Goal: Information Seeking & Learning: Learn about a topic

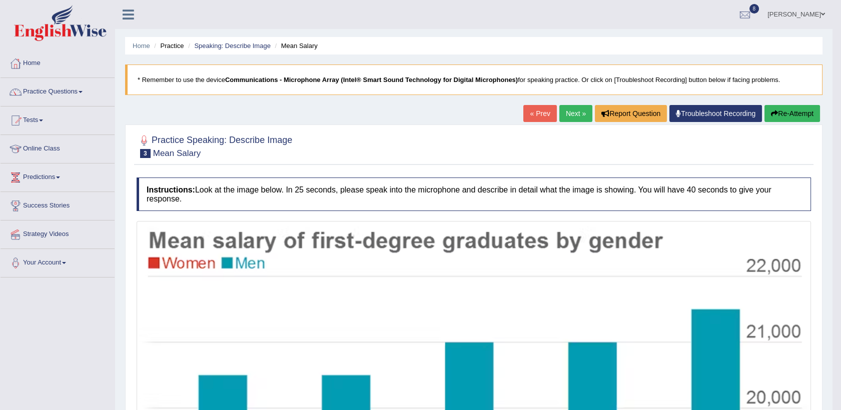
click at [572, 110] on link "Next »" at bounding box center [575, 113] width 33 height 17
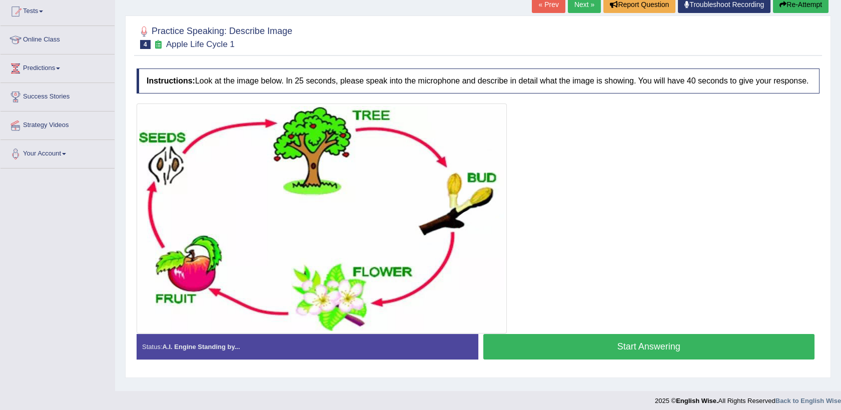
scroll to position [111, 0]
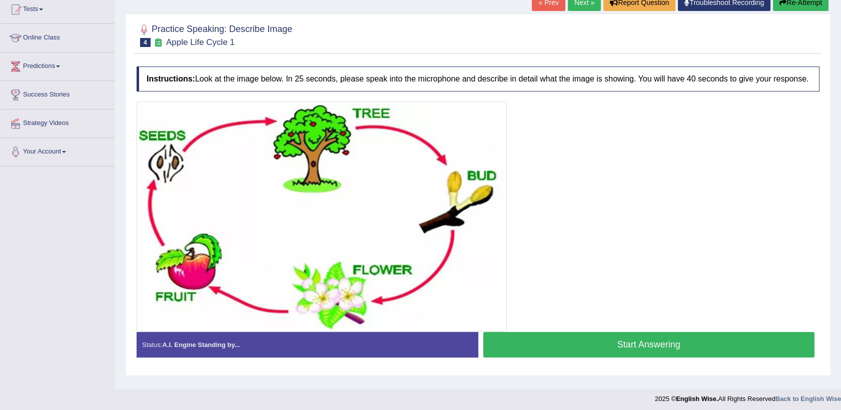
click at [602, 350] on button "Start Answering" at bounding box center [649, 345] width 332 height 26
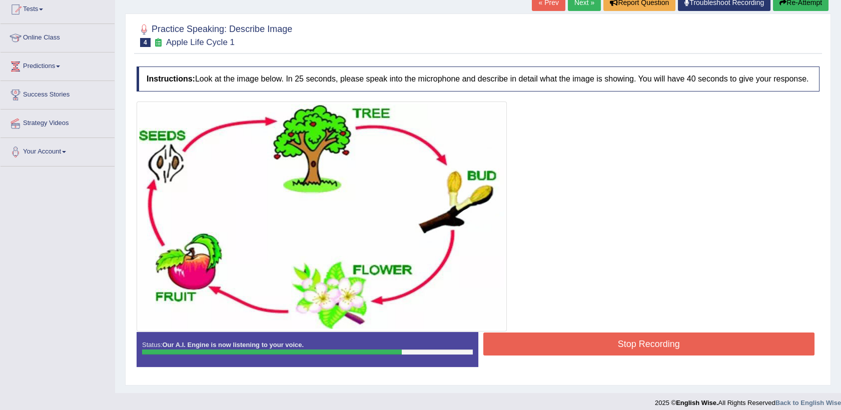
click at [602, 350] on button "Stop Recording" at bounding box center [649, 344] width 332 height 23
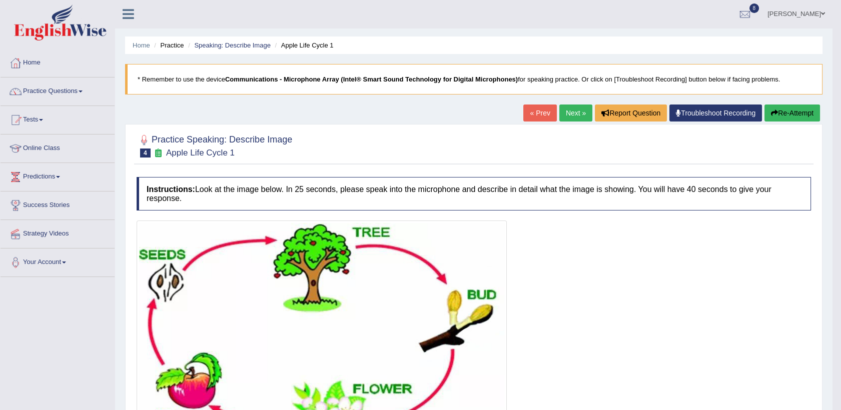
scroll to position [0, 0]
click at [576, 112] on link "Next »" at bounding box center [575, 113] width 33 height 17
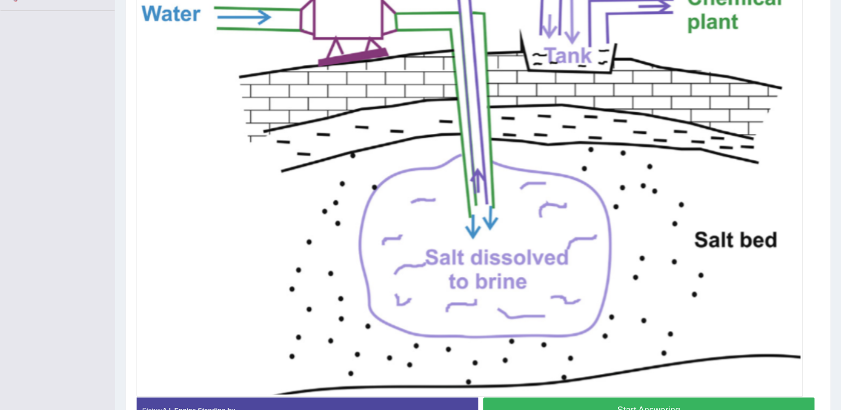
scroll to position [289, 0]
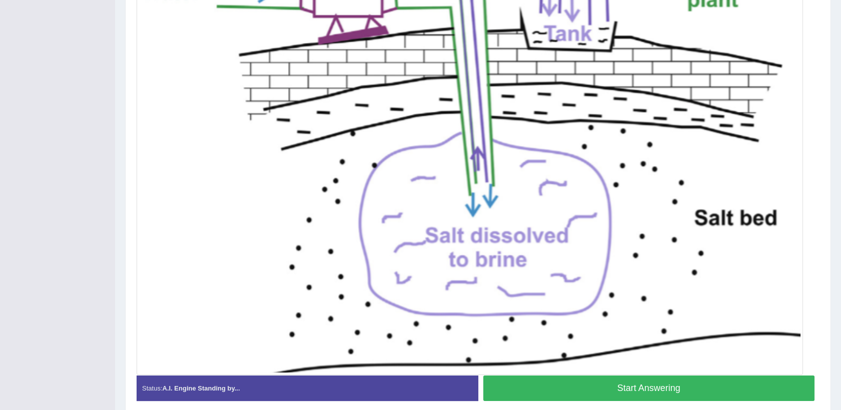
click at [601, 395] on button "Start Answering" at bounding box center [649, 389] width 332 height 26
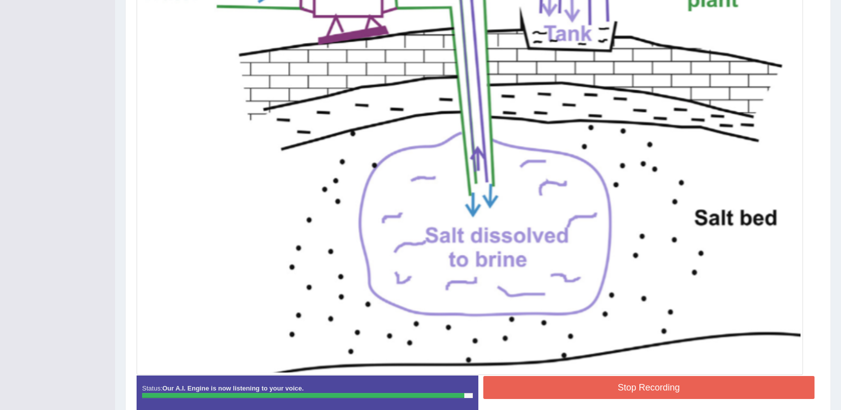
click at [603, 394] on button "Stop Recording" at bounding box center [649, 387] width 332 height 23
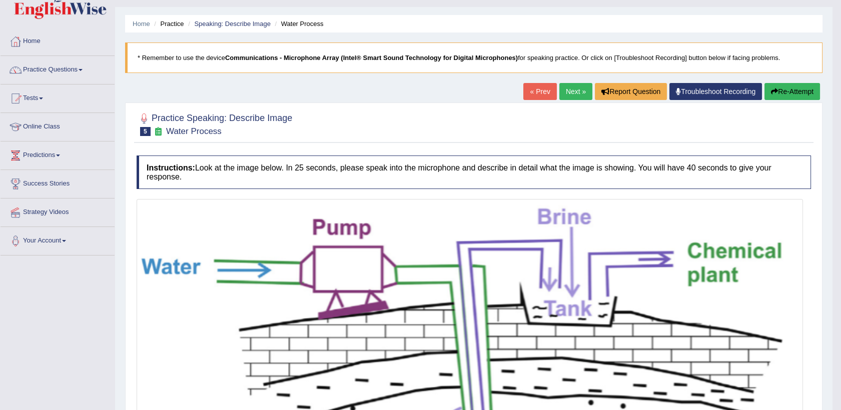
scroll to position [0, 0]
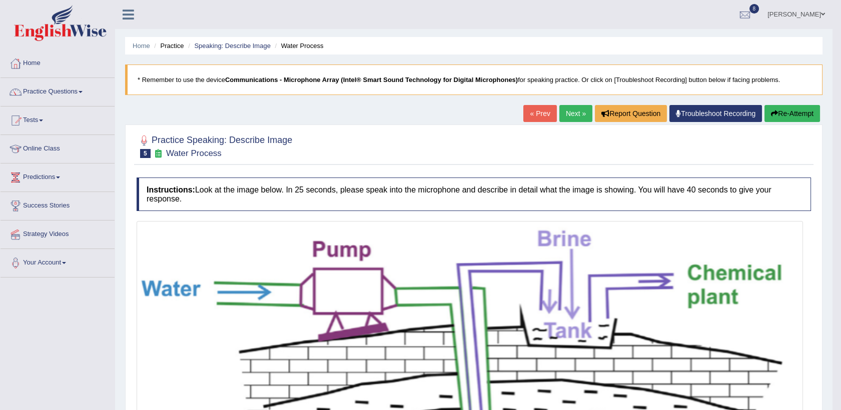
click at [566, 117] on link "Next »" at bounding box center [575, 113] width 33 height 17
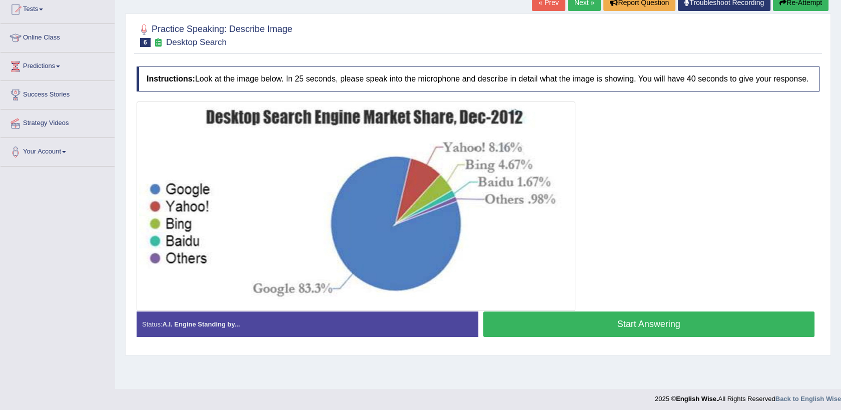
scroll to position [115, 0]
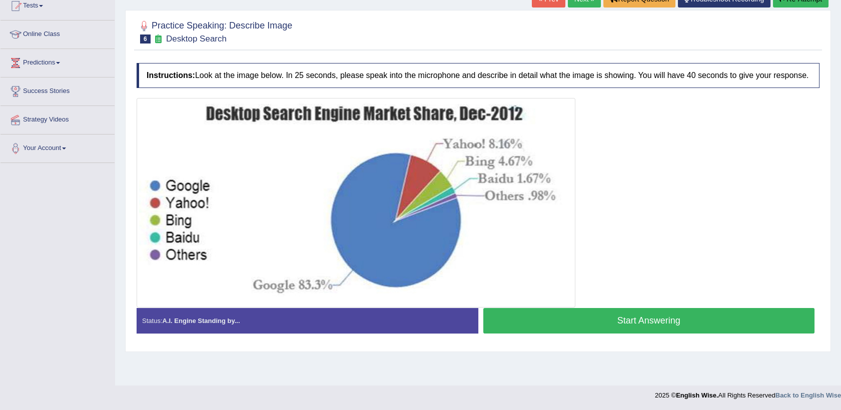
click at [575, 319] on button "Start Answering" at bounding box center [649, 321] width 332 height 26
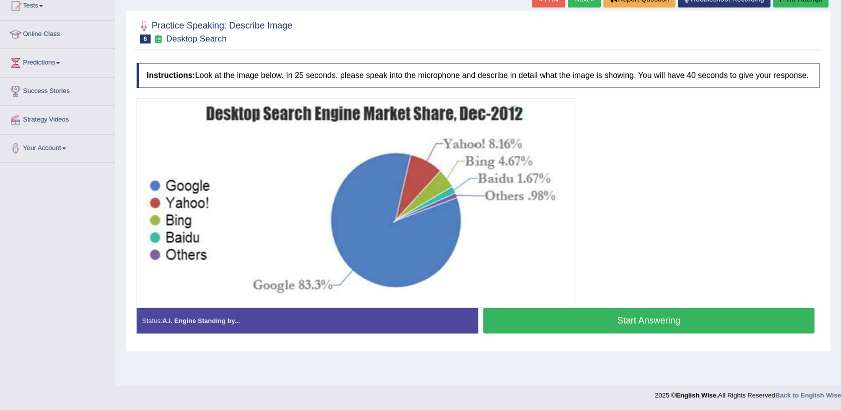
click at [620, 334] on div "Start Answering" at bounding box center [649, 322] width 342 height 28
click at [623, 318] on button "Start Answering" at bounding box center [649, 321] width 332 height 26
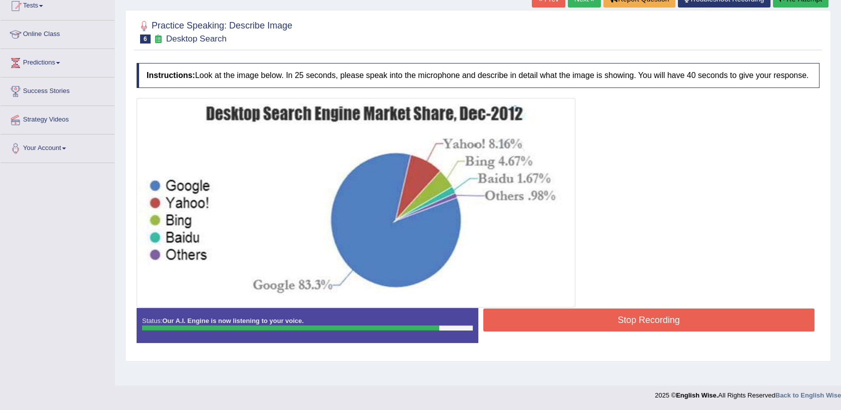
click at [623, 318] on button "Stop Recording" at bounding box center [649, 320] width 332 height 23
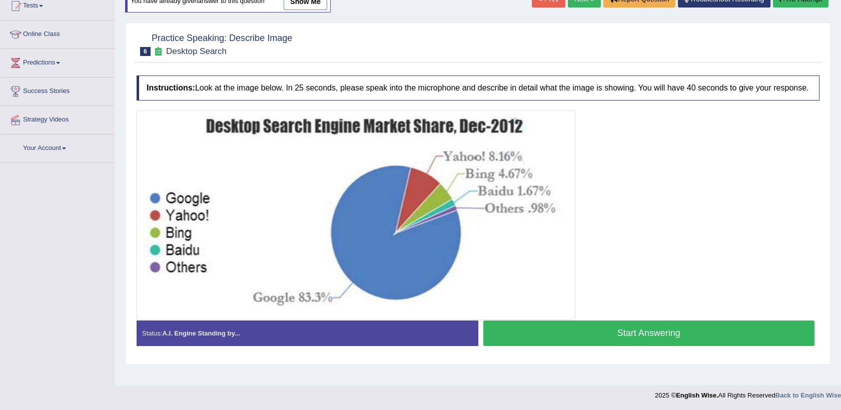
scroll to position [115, 0]
click at [528, 327] on button "Start Answering" at bounding box center [649, 334] width 332 height 26
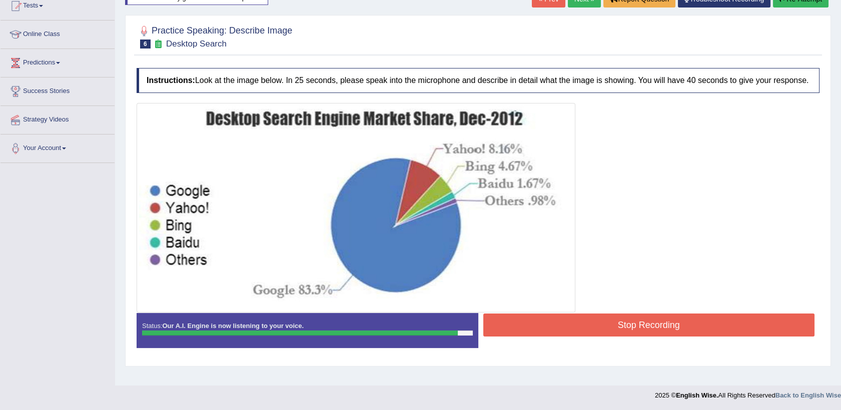
click at [528, 327] on button "Stop Recording" at bounding box center [649, 325] width 332 height 23
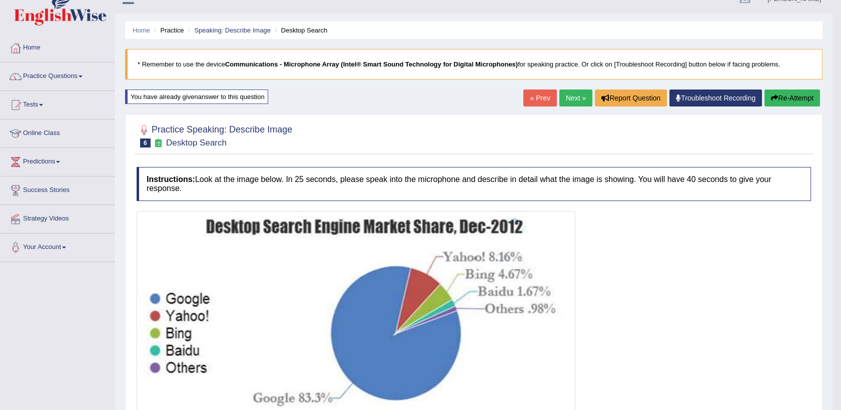
scroll to position [0, 0]
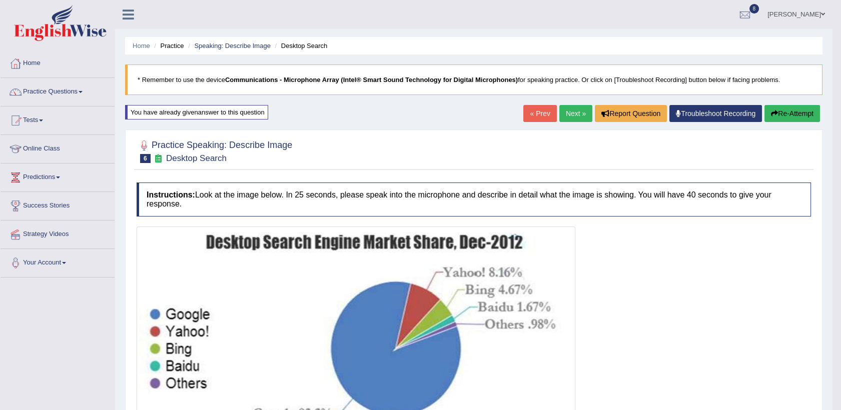
drag, startPoint x: 787, startPoint y: 107, endPoint x: 650, endPoint y: 101, distance: 137.1
click at [650, 101] on div "Home Practice Speaking: Describe Image Desktop Search * Remember to use the dev…" at bounding box center [473, 350] width 717 height 700
click at [583, 119] on link "Next »" at bounding box center [575, 113] width 33 height 17
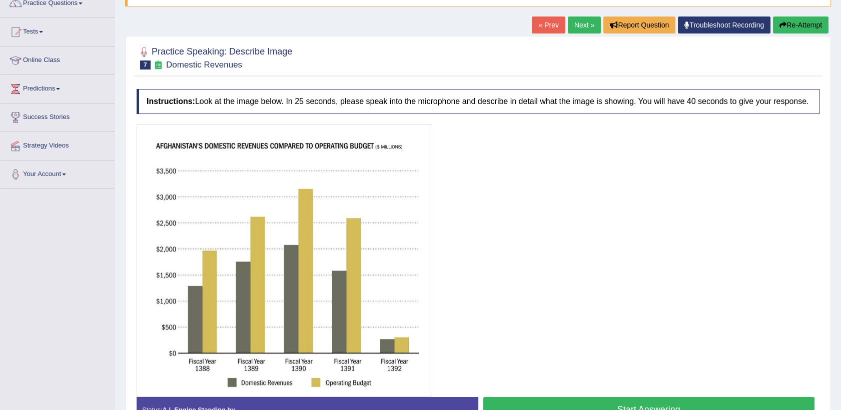
scroll to position [111, 0]
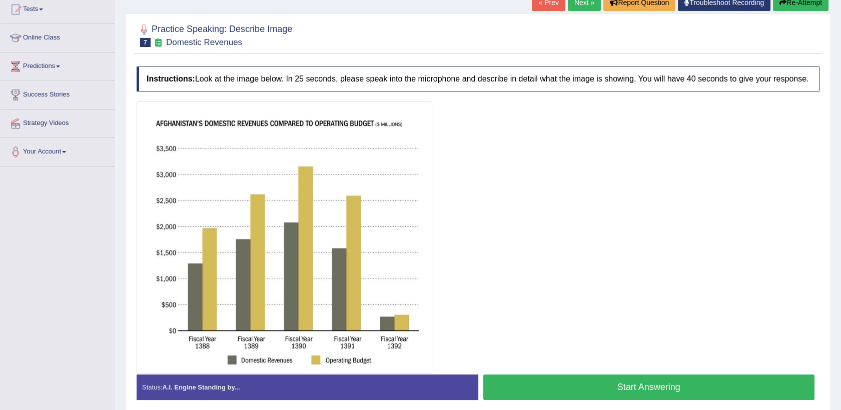
click at [669, 266] on div at bounding box center [478, 238] width 683 height 273
click at [599, 385] on button "Start Answering" at bounding box center [649, 388] width 332 height 26
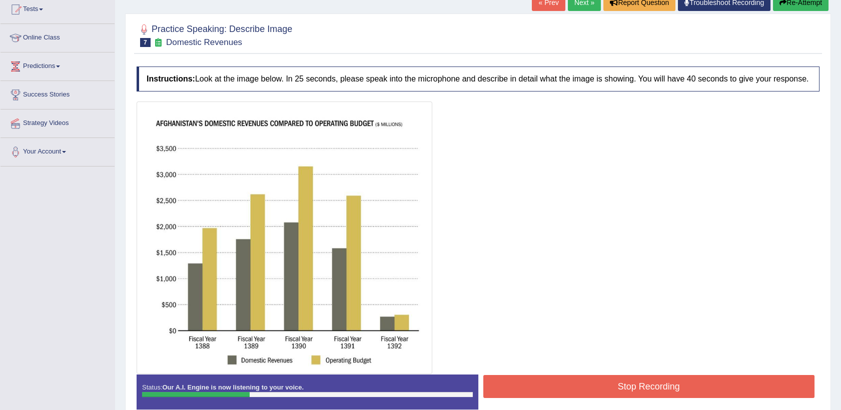
click at [786, 7] on button "Re-Attempt" at bounding box center [801, 2] width 56 height 17
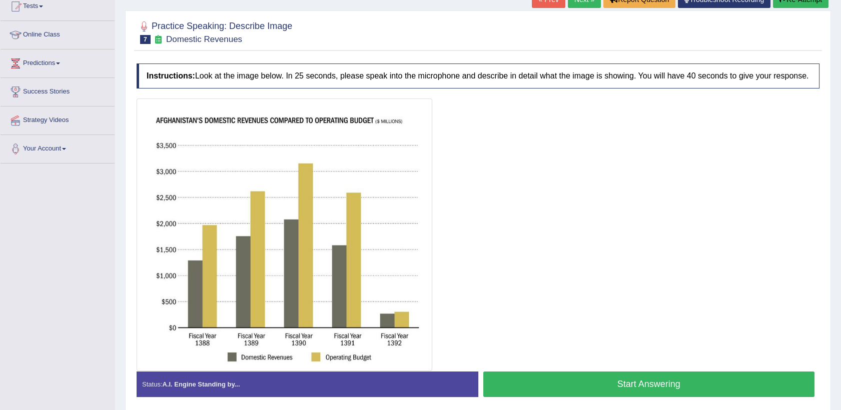
scroll to position [114, 0]
drag, startPoint x: 578, startPoint y: 376, endPoint x: 476, endPoint y: 318, distance: 117.8
click at [476, 318] on div "Instructions: Look at the image below. In 25 seconds, please speak into the mic…" at bounding box center [478, 235] width 688 height 352
click at [648, 384] on button "Start Answering" at bounding box center [649, 385] width 332 height 26
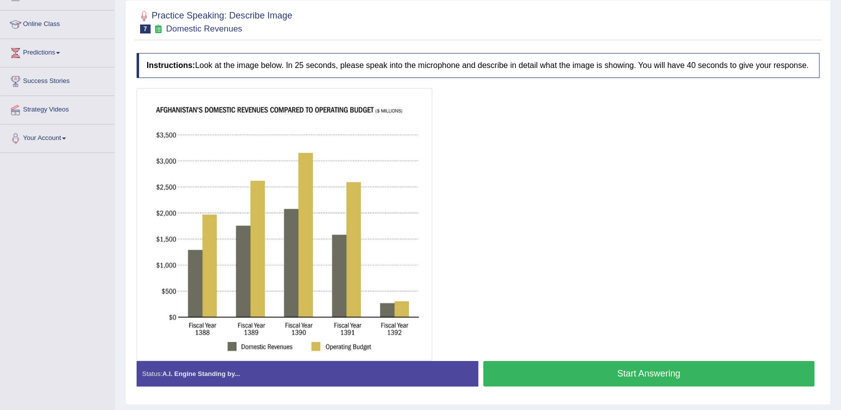
scroll to position [114, 0]
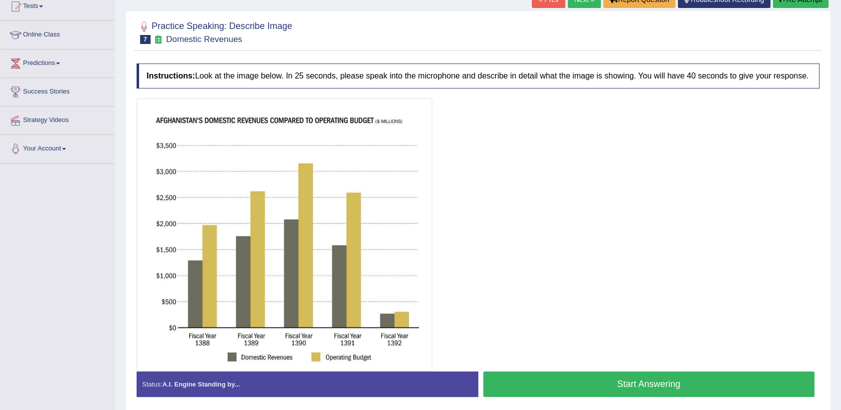
click at [600, 383] on button "Start Answering" at bounding box center [649, 385] width 332 height 26
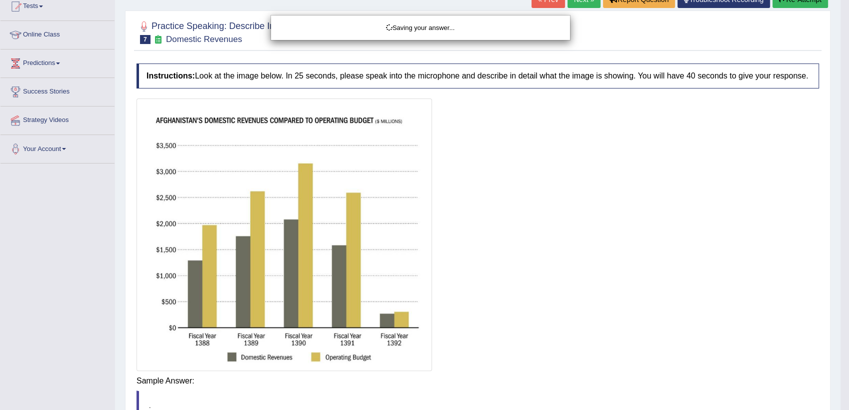
click at [600, 383] on div "Saving your answer..." at bounding box center [424, 205] width 849 height 410
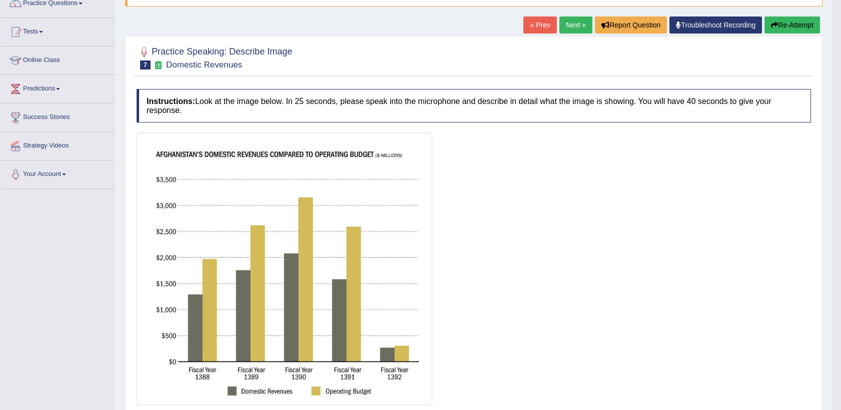
scroll to position [67, 0]
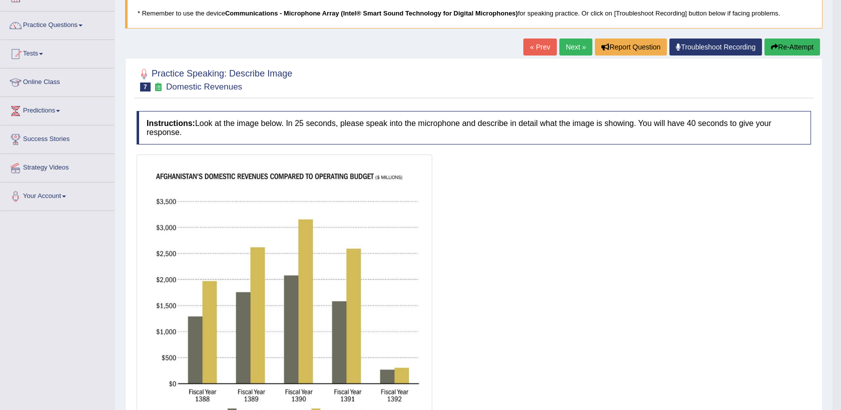
click at [571, 47] on link "Next »" at bounding box center [575, 47] width 33 height 17
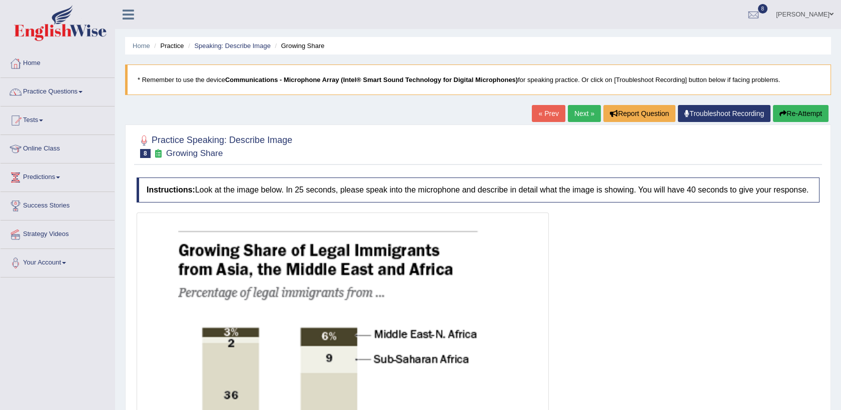
click at [548, 108] on link "« Prev" at bounding box center [548, 113] width 33 height 17
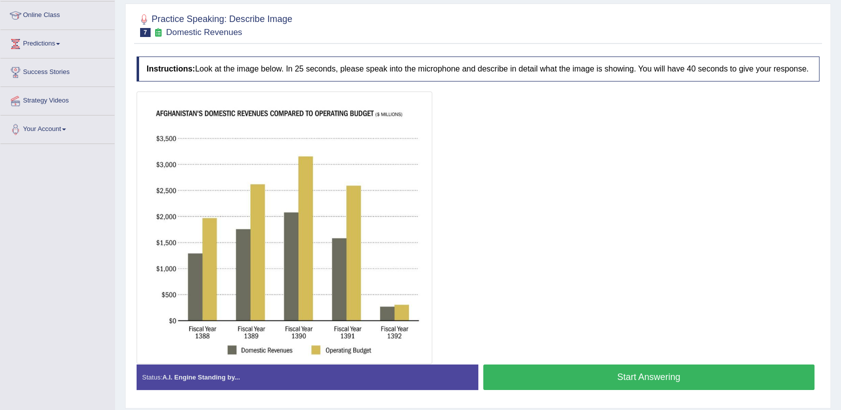
scroll to position [164, 0]
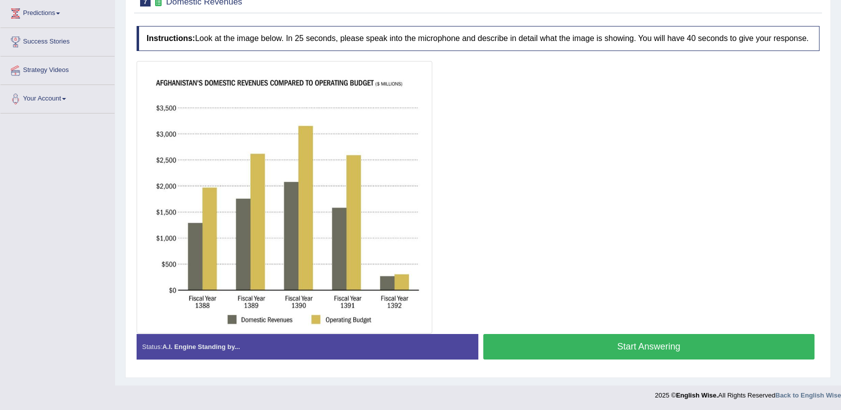
click at [604, 340] on button "Start Answering" at bounding box center [649, 347] width 332 height 26
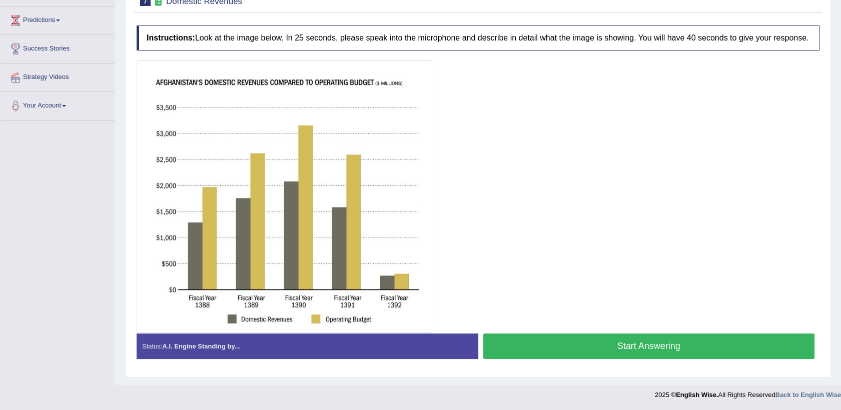
scroll to position [157, 0]
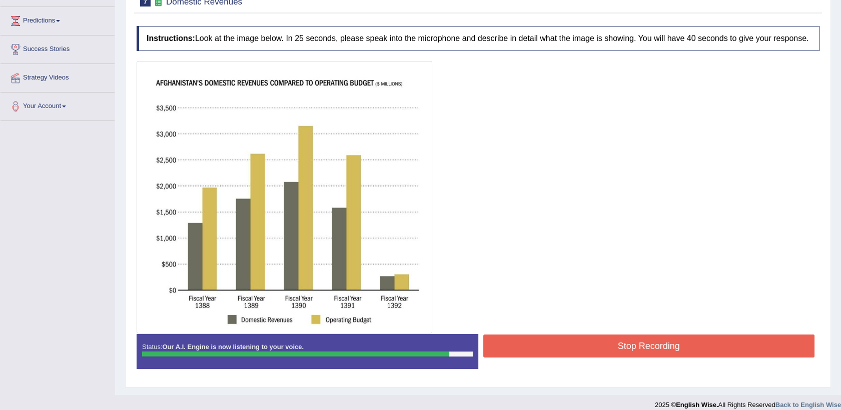
click at [604, 341] on button "Stop Recording" at bounding box center [649, 346] width 332 height 23
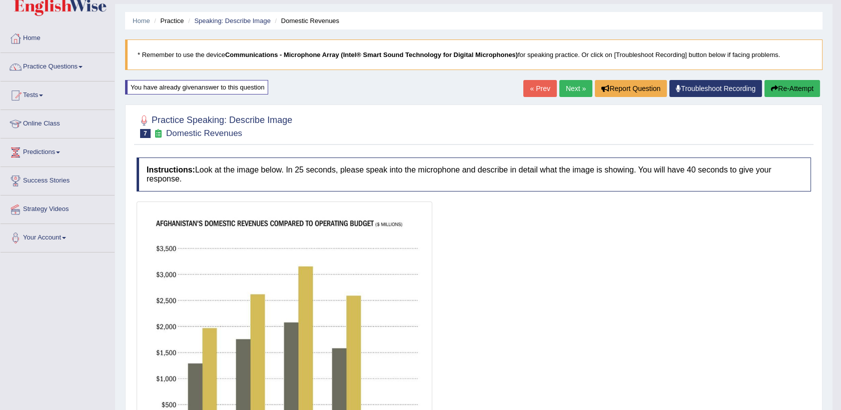
scroll to position [0, 0]
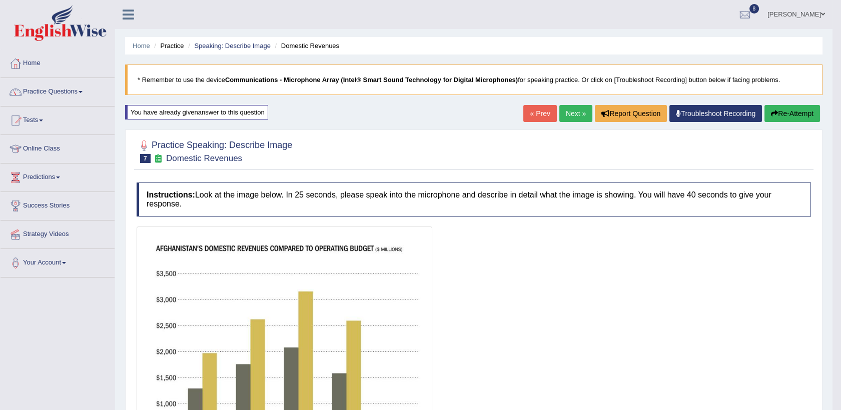
click at [582, 112] on link "Next »" at bounding box center [575, 113] width 33 height 17
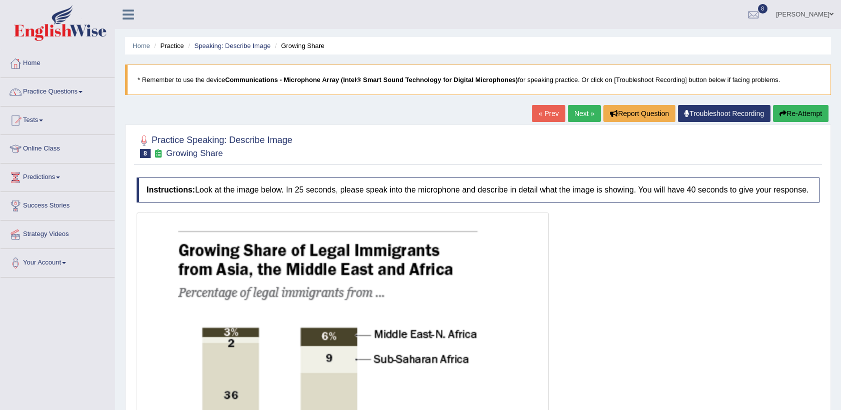
click at [539, 112] on link "« Prev" at bounding box center [548, 113] width 33 height 17
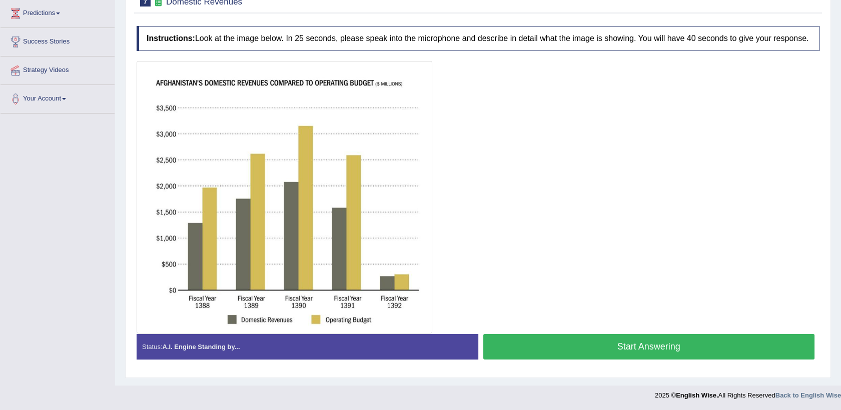
click at [619, 354] on button "Start Answering" at bounding box center [649, 347] width 332 height 26
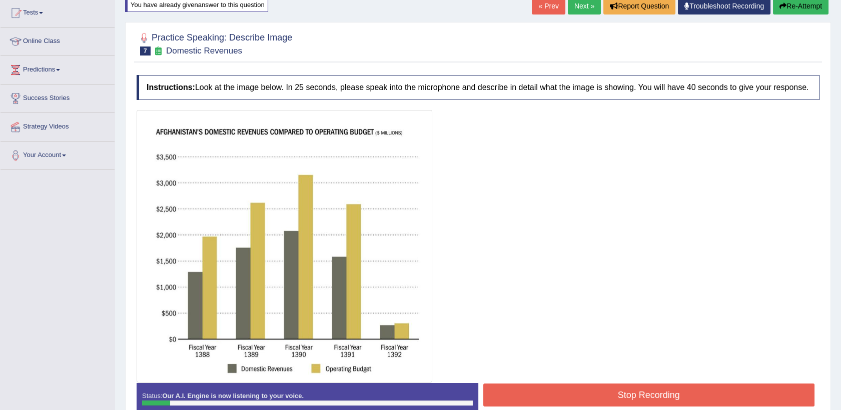
scroll to position [98, 0]
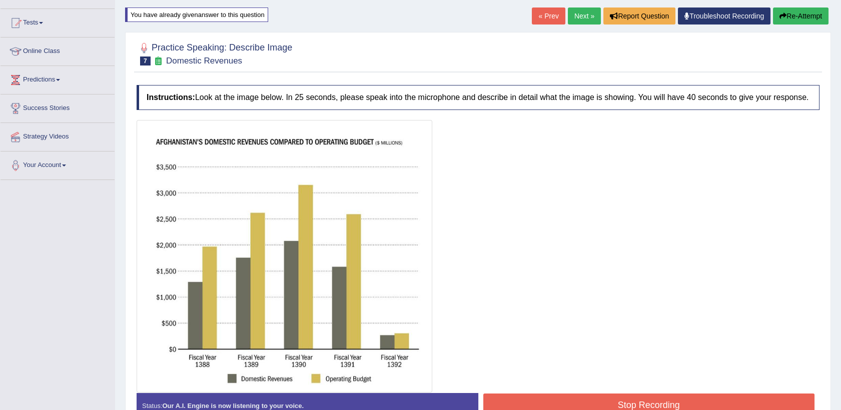
click at [794, 15] on button "Re-Attempt" at bounding box center [801, 16] width 56 height 17
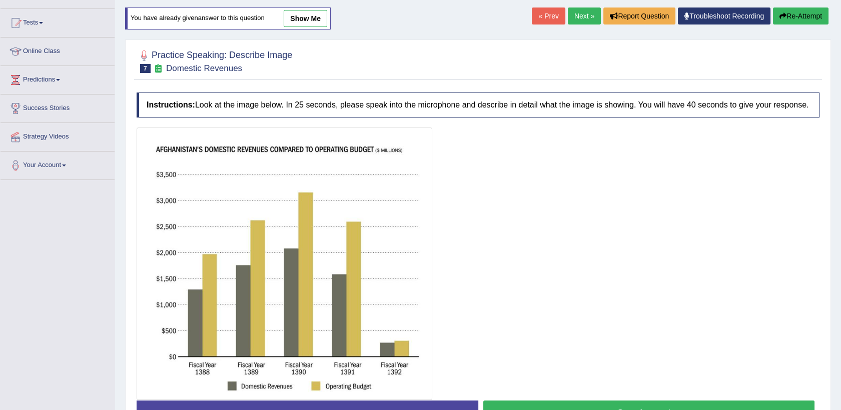
click at [639, 405] on button "Start Answering" at bounding box center [649, 414] width 332 height 26
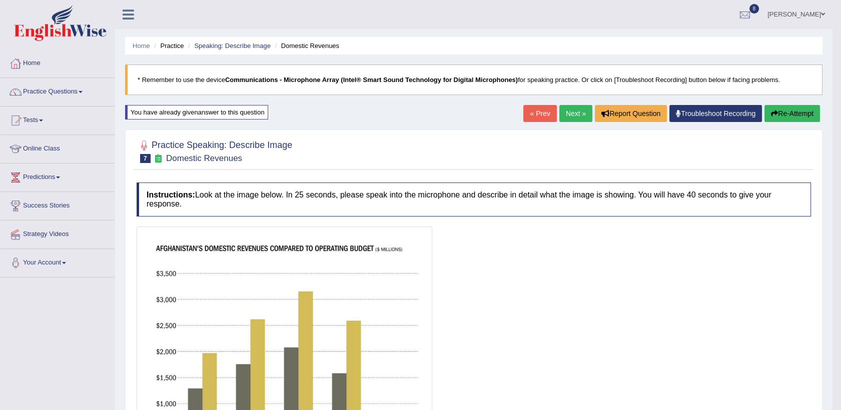
click at [773, 111] on icon "button" at bounding box center [774, 113] width 7 height 7
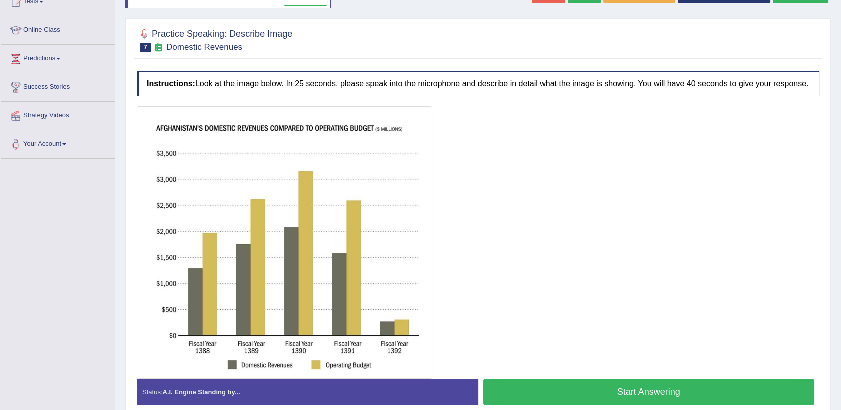
scroll to position [133, 0]
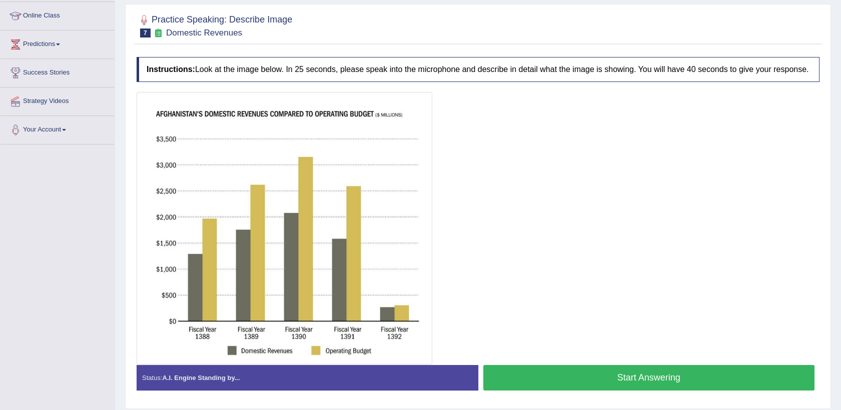
click at [629, 368] on button "Start Answering" at bounding box center [649, 378] width 332 height 26
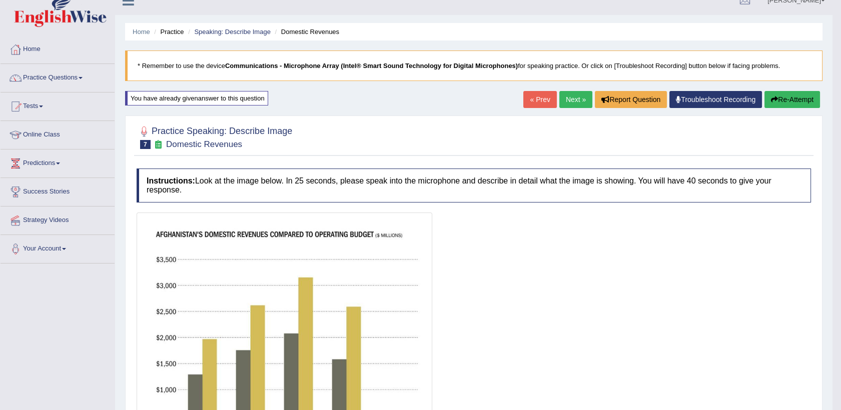
scroll to position [0, 0]
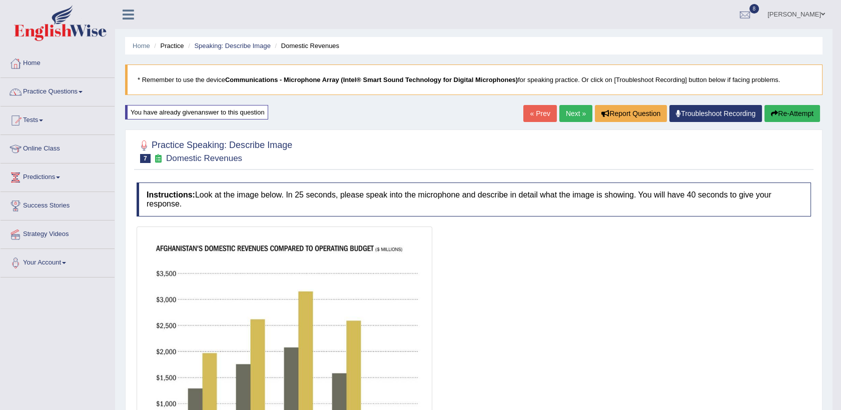
click at [780, 111] on button "Re-Attempt" at bounding box center [792, 113] width 56 height 17
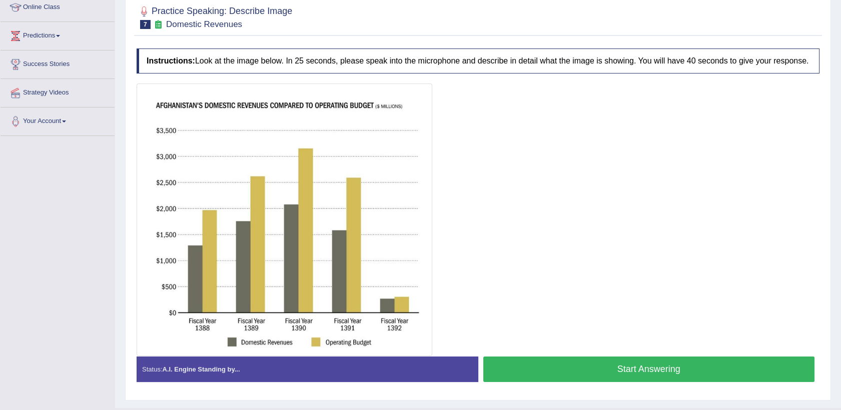
scroll to position [164, 0]
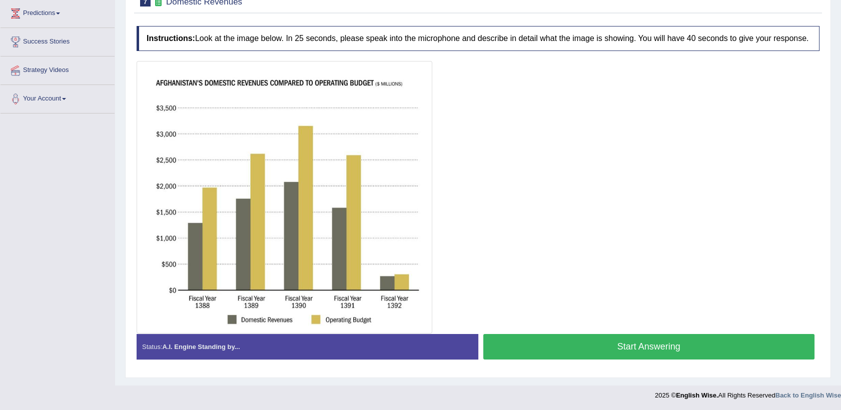
click at [624, 353] on button "Start Answering" at bounding box center [649, 347] width 332 height 26
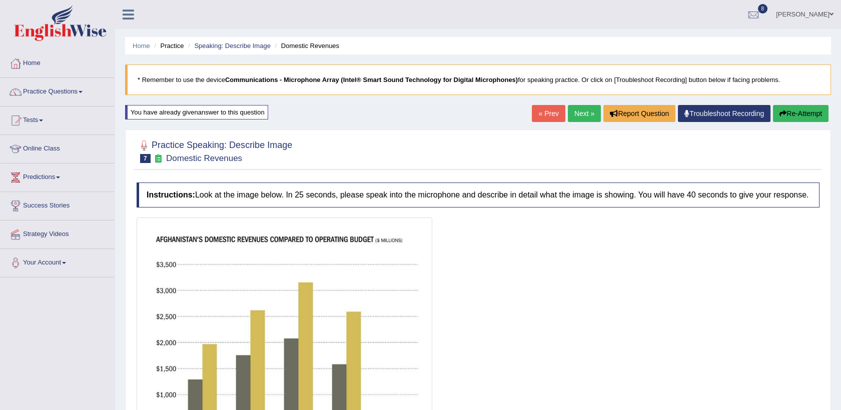
scroll to position [0, 0]
click at [785, 113] on button "Re-Attempt" at bounding box center [801, 113] width 56 height 17
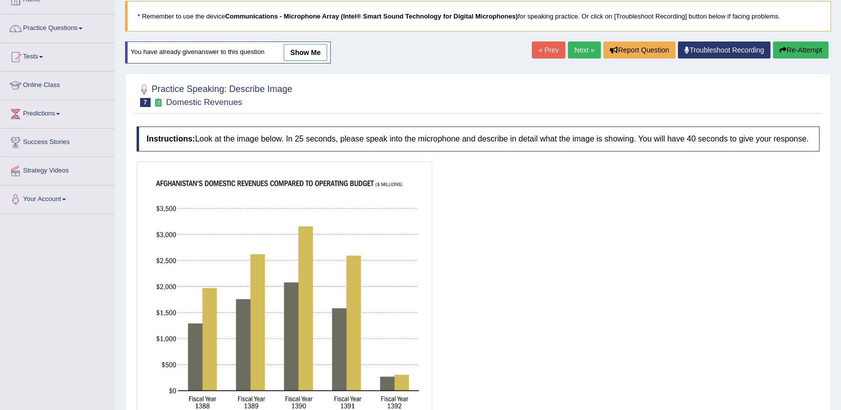
scroll to position [164, 0]
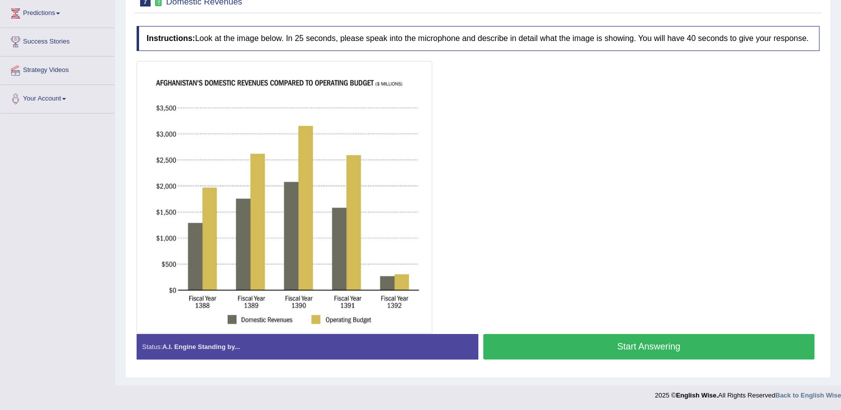
click at [582, 338] on button "Start Answering" at bounding box center [649, 347] width 332 height 26
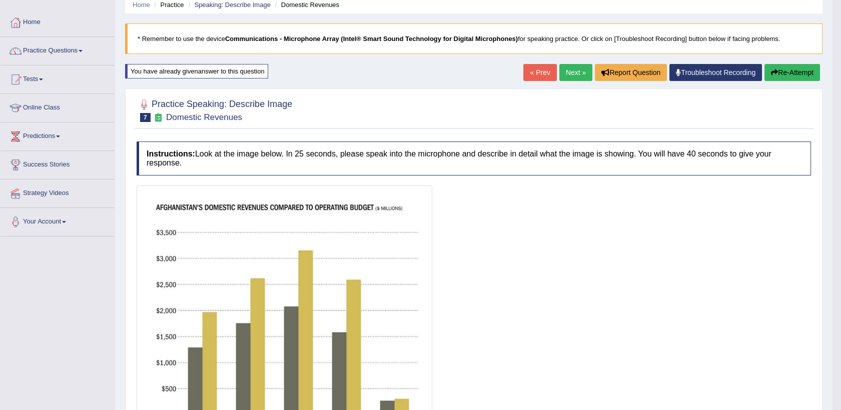
scroll to position [0, 0]
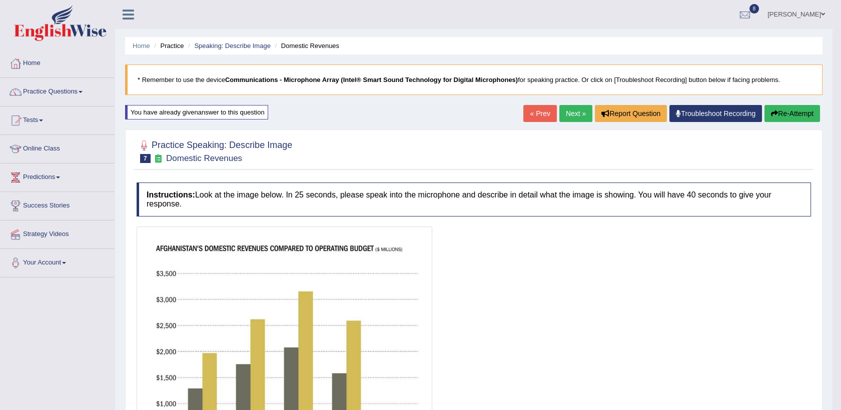
click at [786, 114] on button "Re-Attempt" at bounding box center [792, 113] width 56 height 17
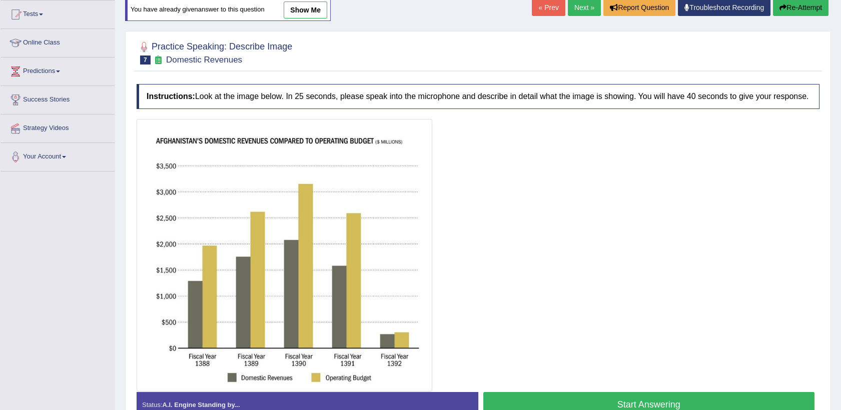
scroll to position [164, 0]
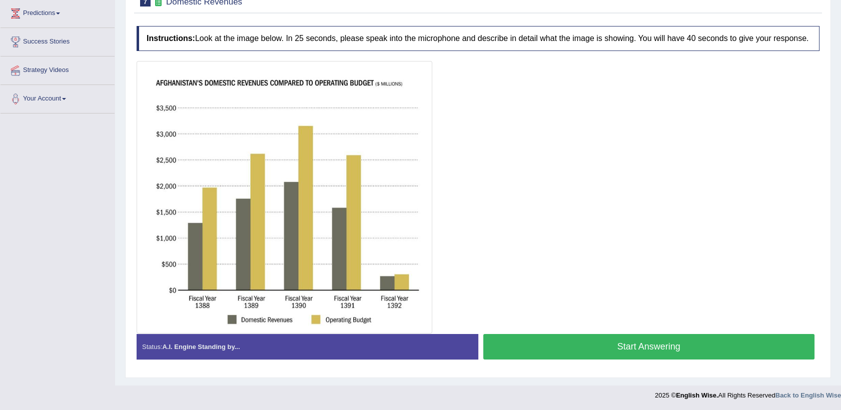
click at [553, 342] on button "Start Answering" at bounding box center [649, 347] width 332 height 26
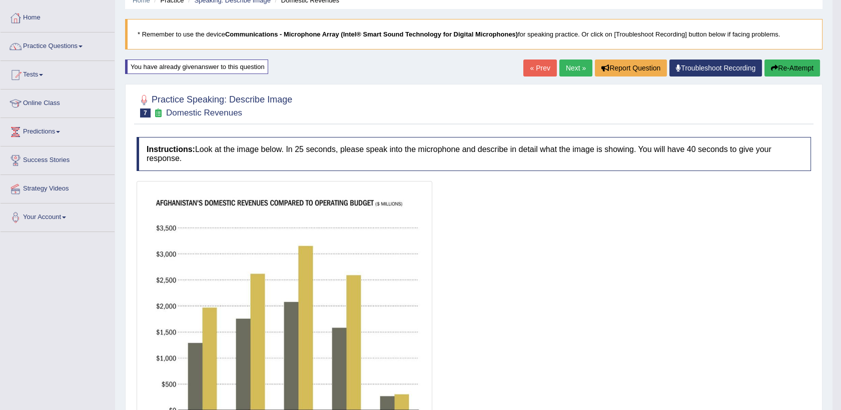
scroll to position [0, 0]
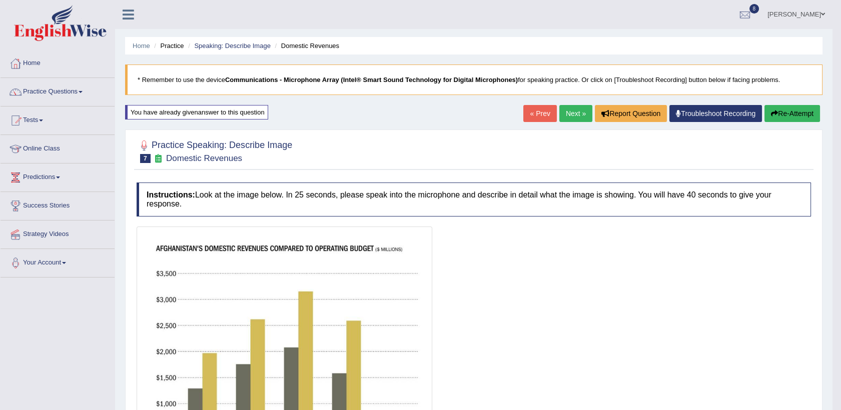
click at [553, 342] on div at bounding box center [474, 363] width 674 height 273
click at [792, 121] on button "Re-Attempt" at bounding box center [792, 113] width 56 height 17
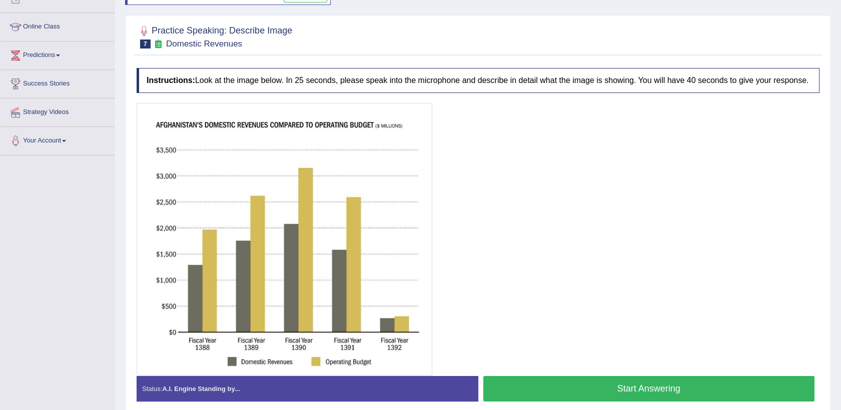
scroll to position [164, 0]
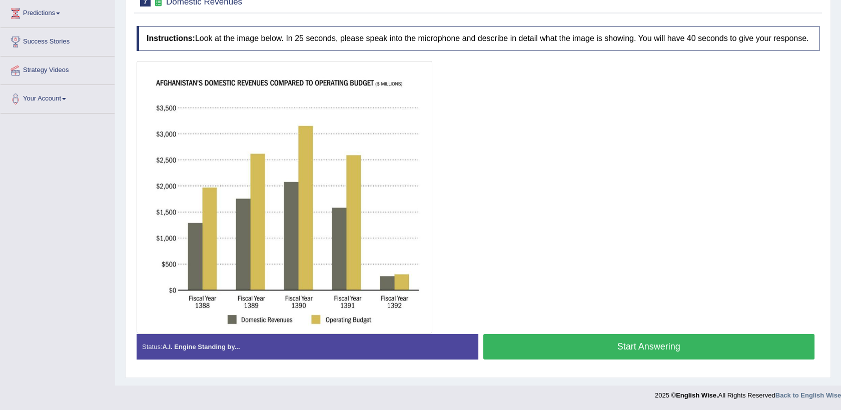
click at [557, 348] on button "Start Answering" at bounding box center [649, 347] width 332 height 26
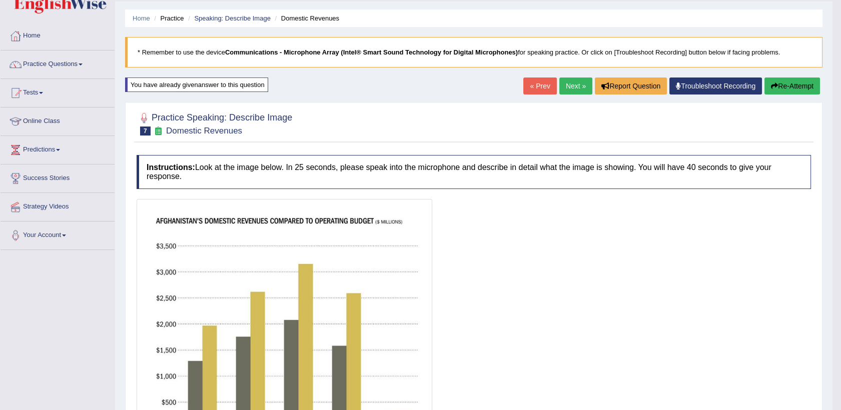
scroll to position [0, 0]
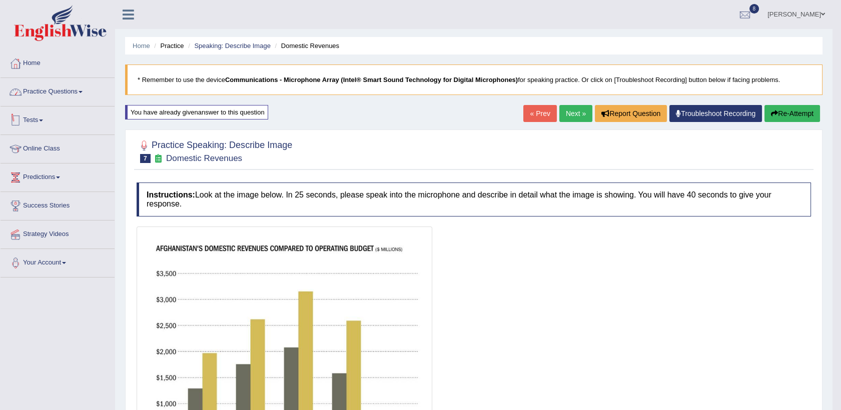
click at [83, 91] on span at bounding box center [81, 92] width 4 height 2
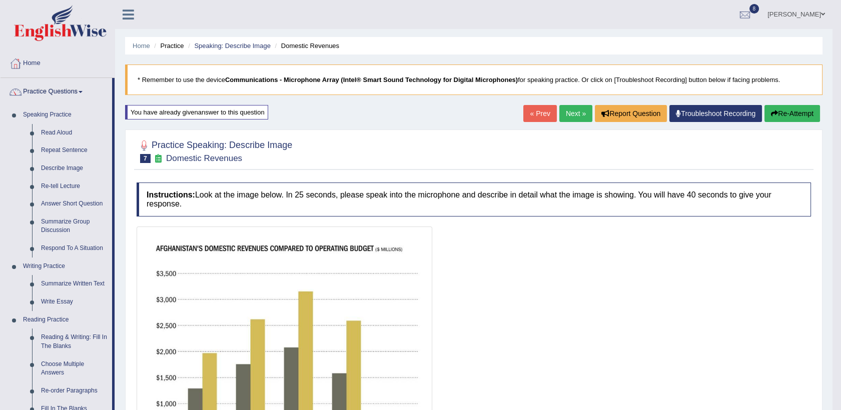
click at [573, 111] on link "Next »" at bounding box center [575, 113] width 33 height 17
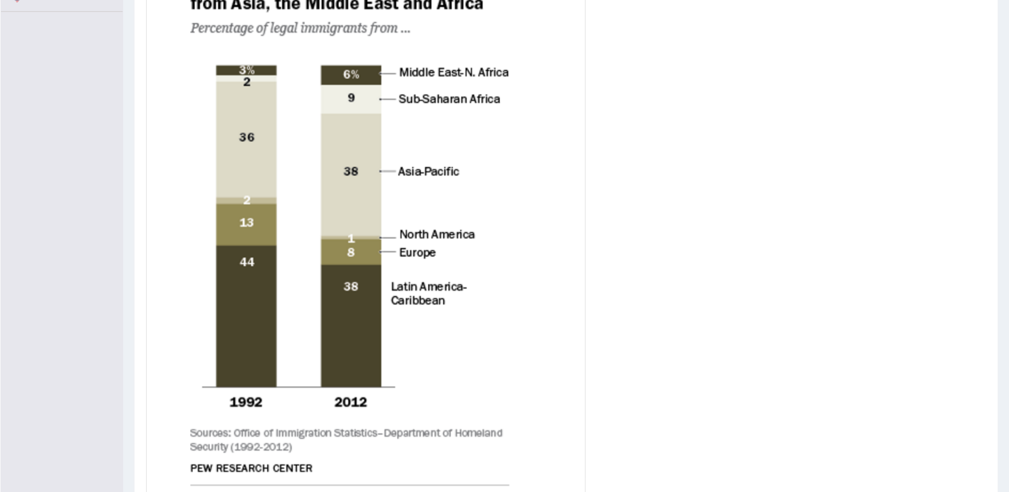
scroll to position [267, 0]
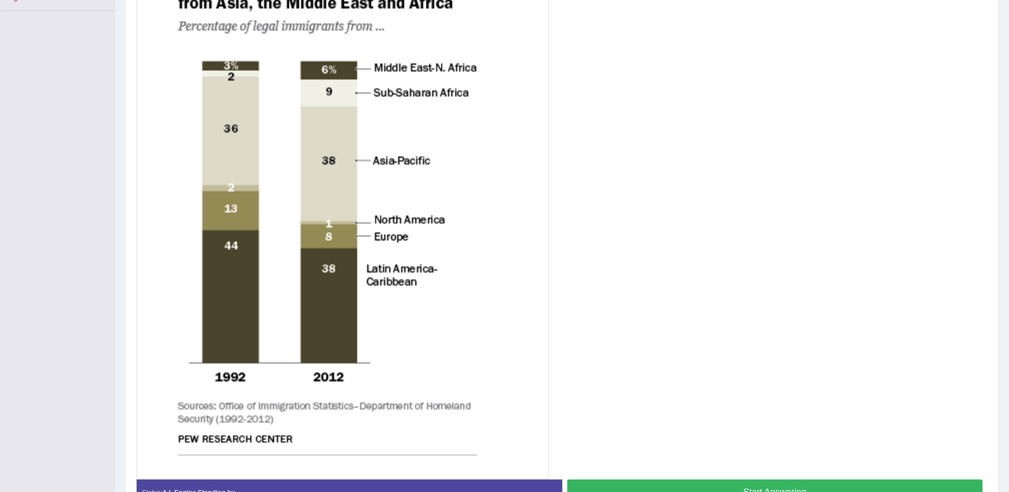
drag, startPoint x: 795, startPoint y: 0, endPoint x: 657, endPoint y: 111, distance: 177.5
click at [657, 111] on div at bounding box center [562, 212] width 851 height 533
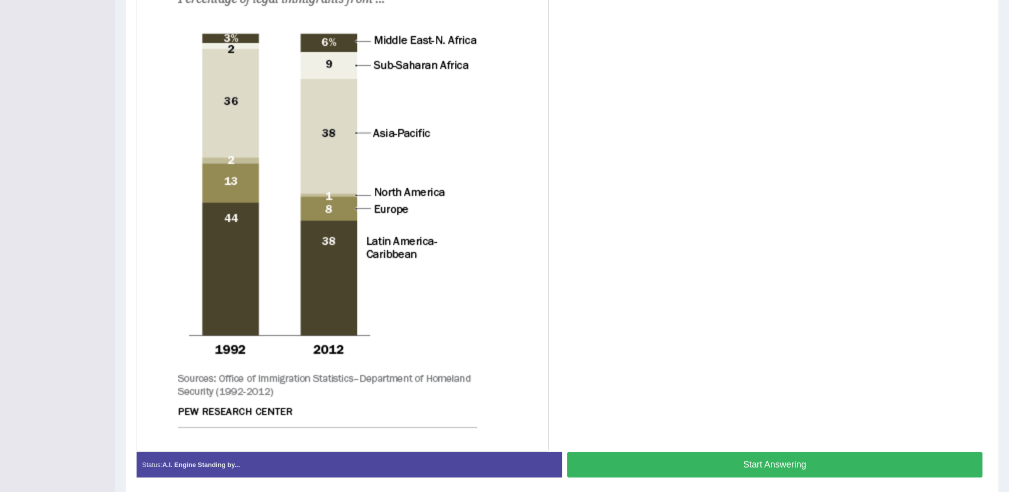
scroll to position [320, 0]
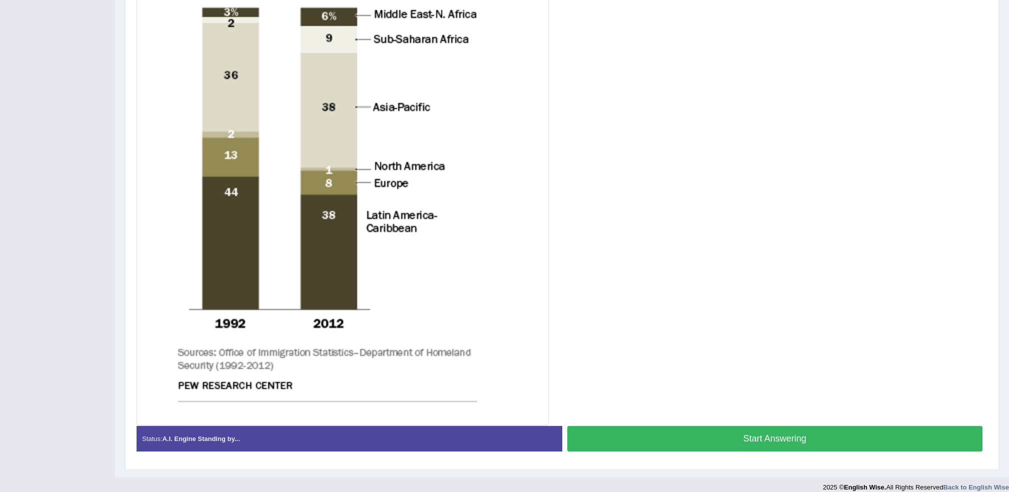
click at [729, 410] on button "Start Answering" at bounding box center [775, 439] width 416 height 26
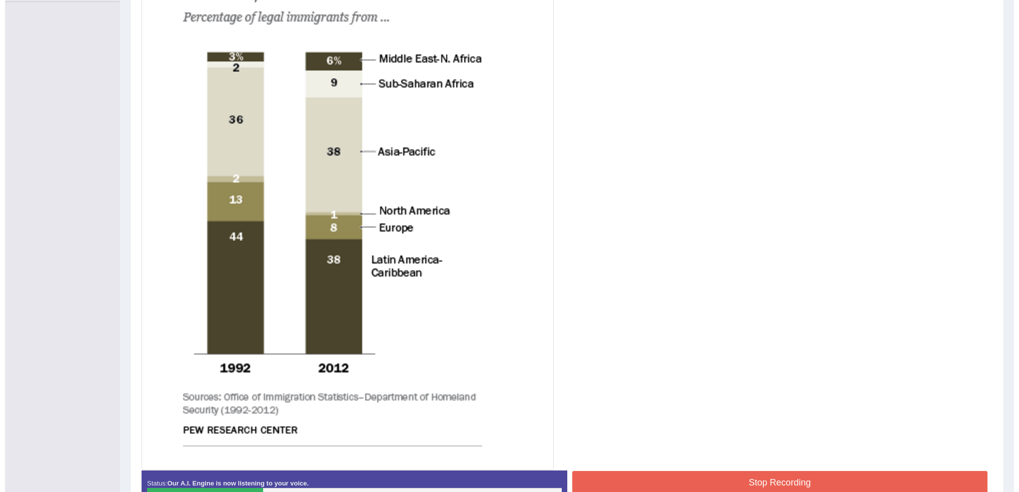
scroll to position [293, 0]
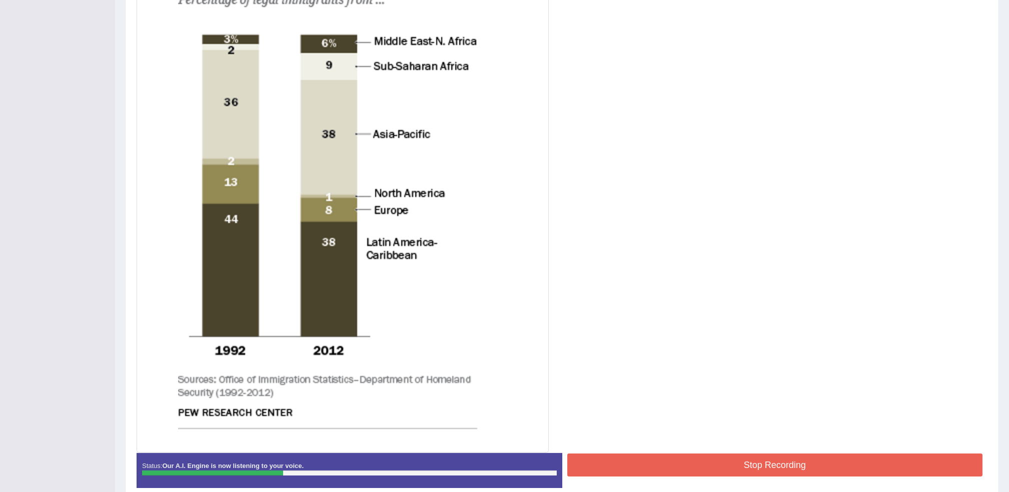
click at [736, 410] on button "Stop Recording" at bounding box center [775, 465] width 416 height 23
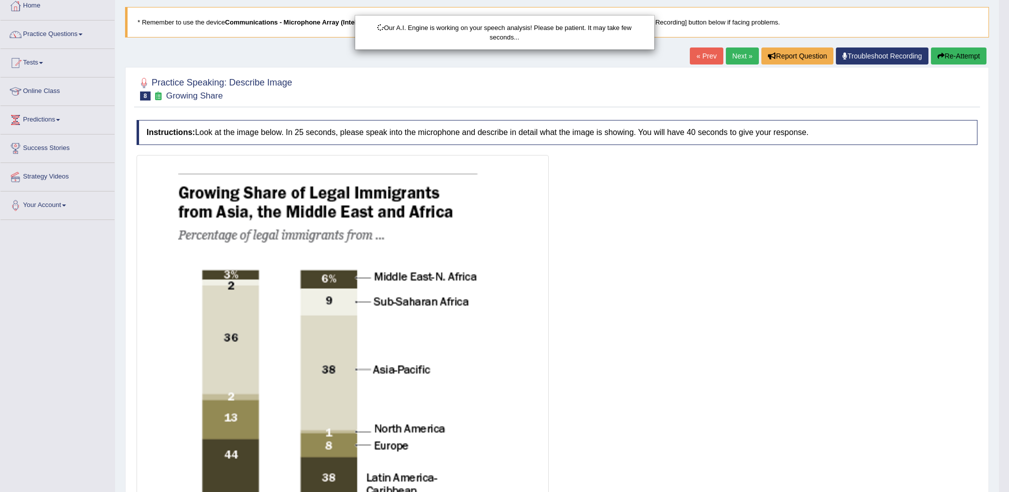
scroll to position [0, 0]
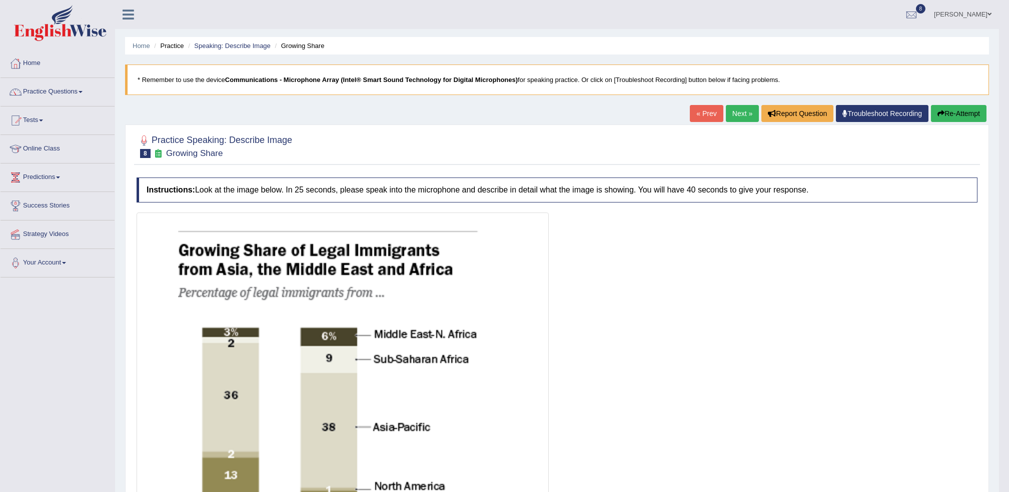
click at [840, 114] on button "Re-Attempt" at bounding box center [959, 113] width 56 height 17
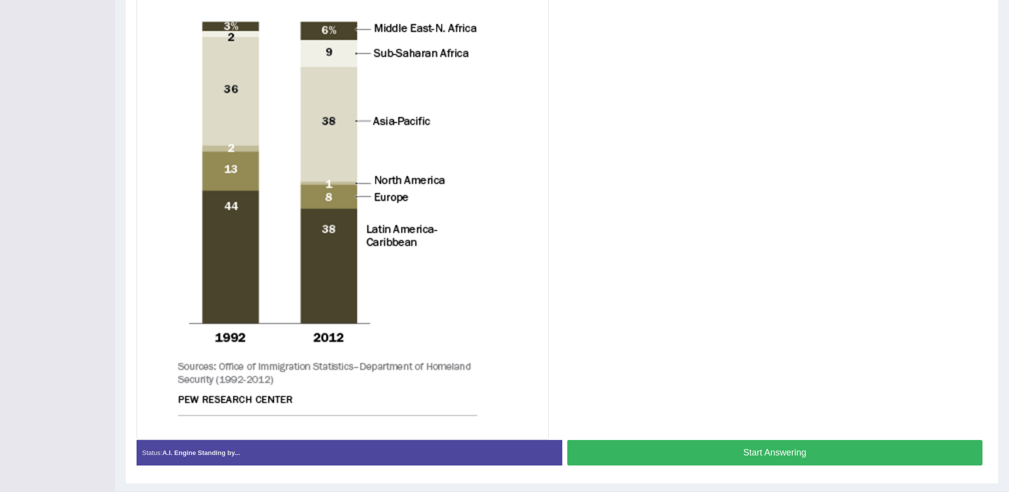
scroll to position [320, 0]
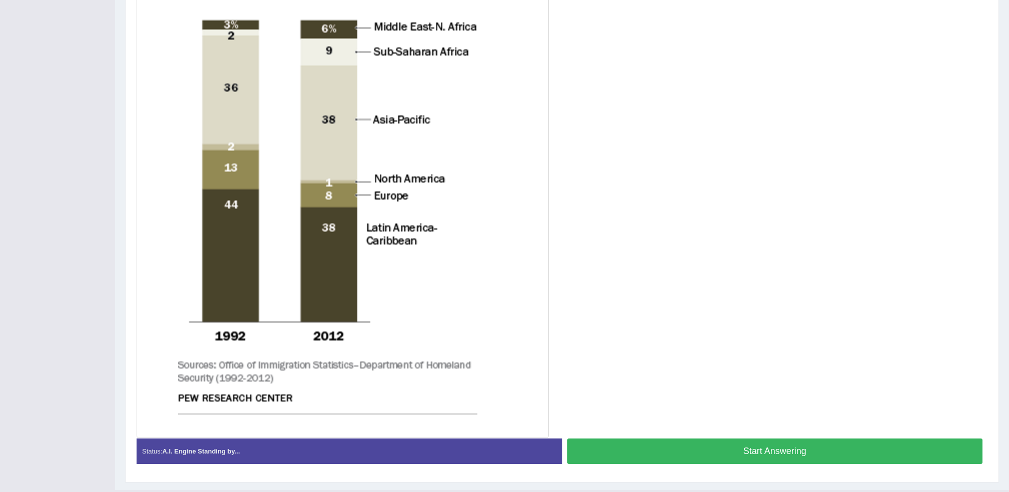
click at [639, 450] on button "Start Answering" at bounding box center [775, 452] width 416 height 26
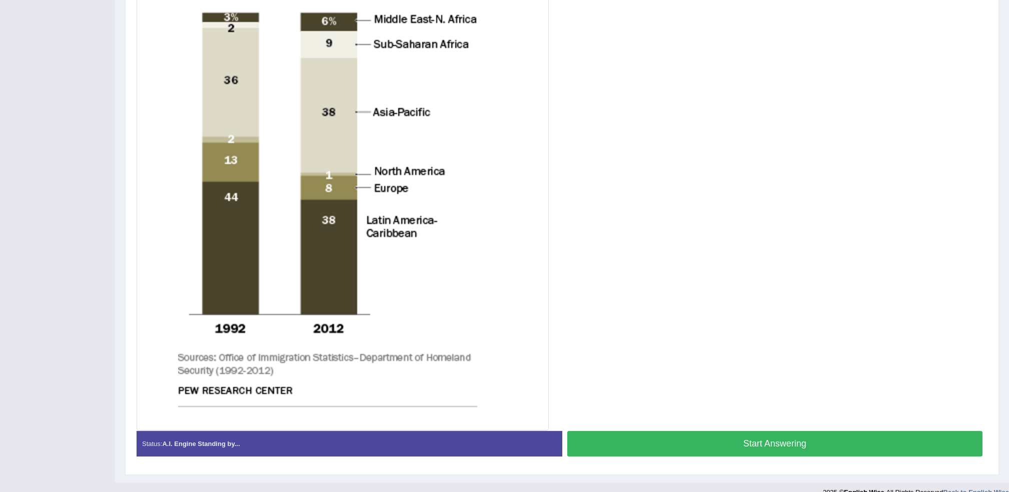
scroll to position [313, 0]
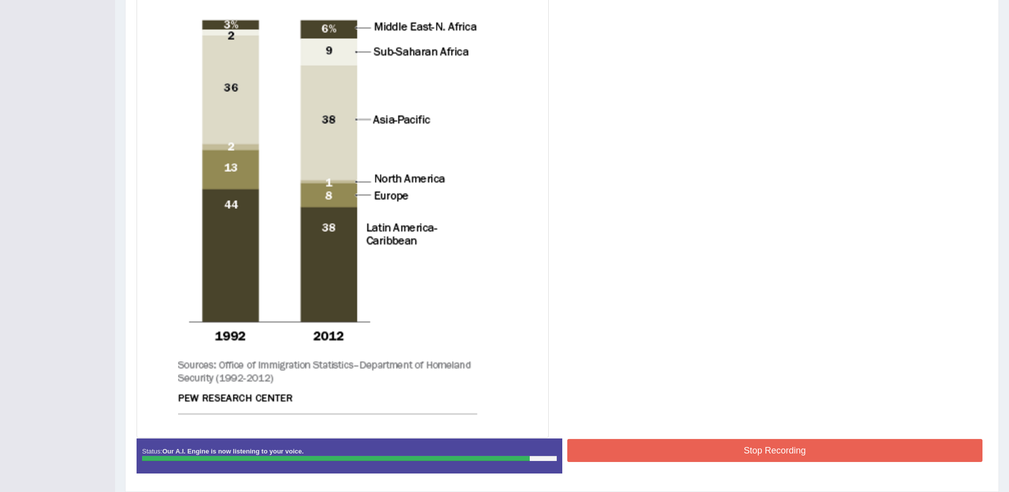
click at [639, 450] on button "Stop Recording" at bounding box center [775, 450] width 416 height 23
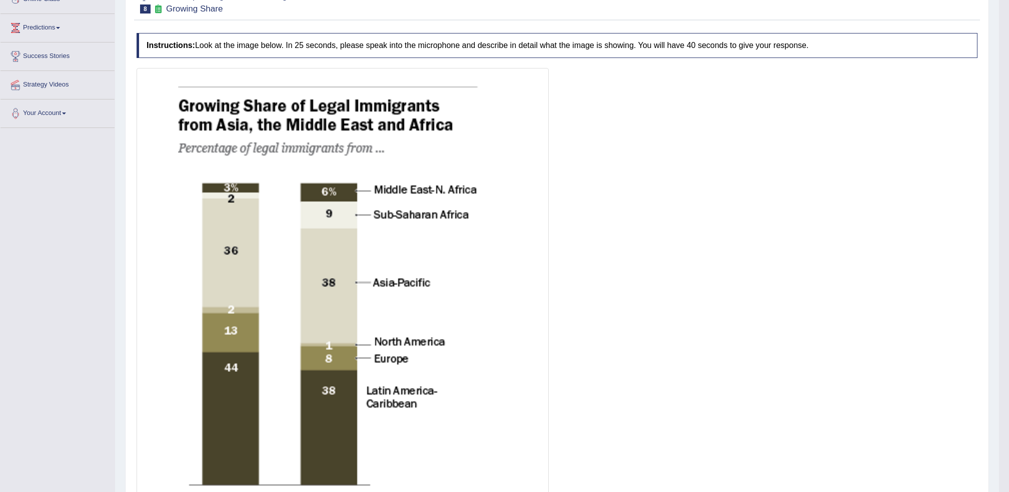
scroll to position [0, 0]
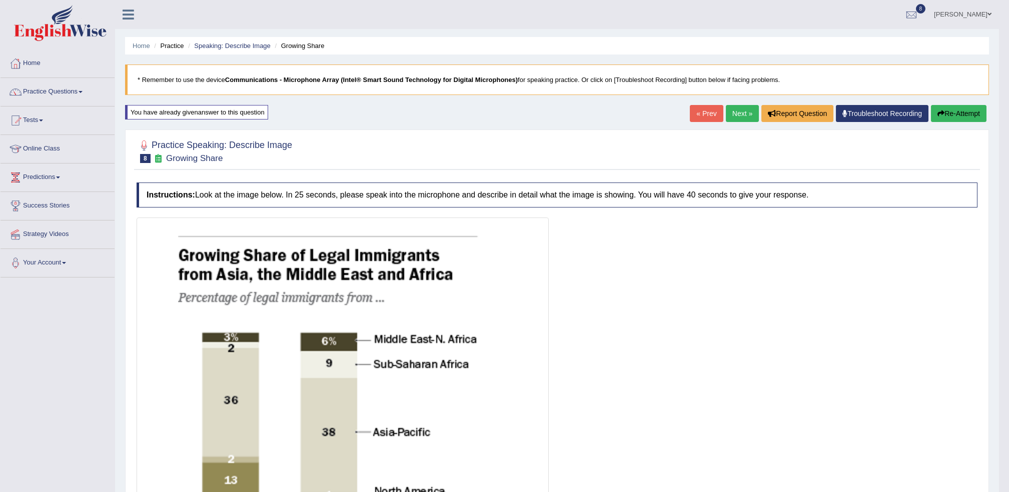
click at [61, 103] on link "Practice Questions" at bounding box center [58, 90] width 114 height 25
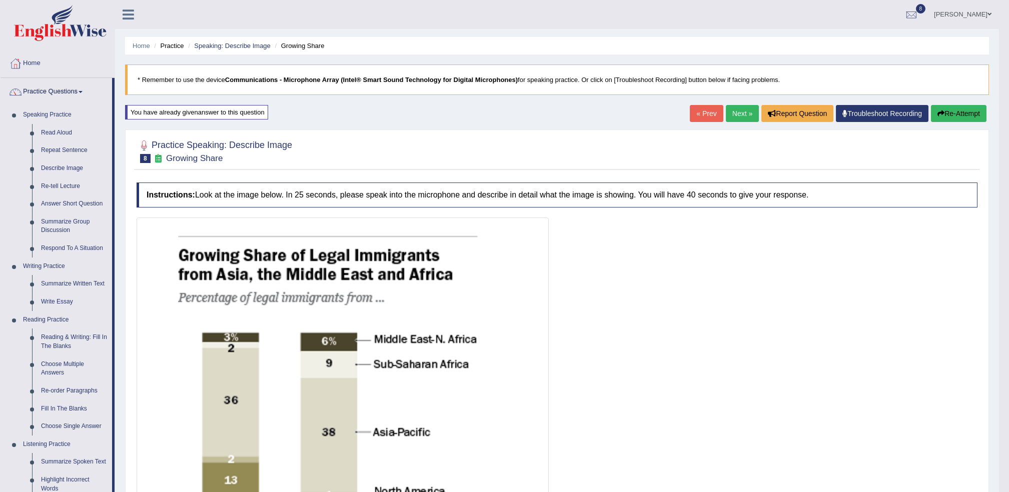
click at [234, 371] on img at bounding box center [342, 484] width 407 height 528
click at [733, 111] on link "Next »" at bounding box center [742, 113] width 33 height 17
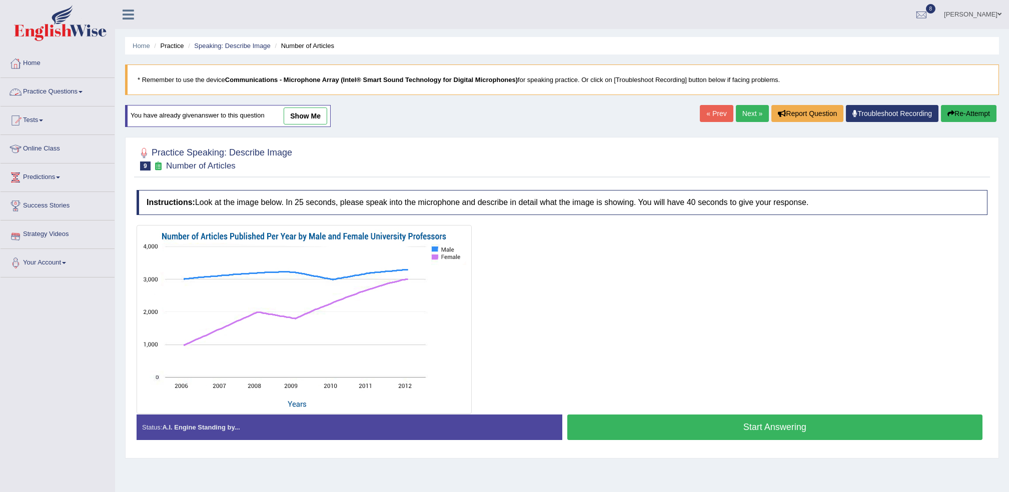
click at [45, 68] on link "Home" at bounding box center [58, 62] width 114 height 25
